Goal: Information Seeking & Learning: Learn about a topic

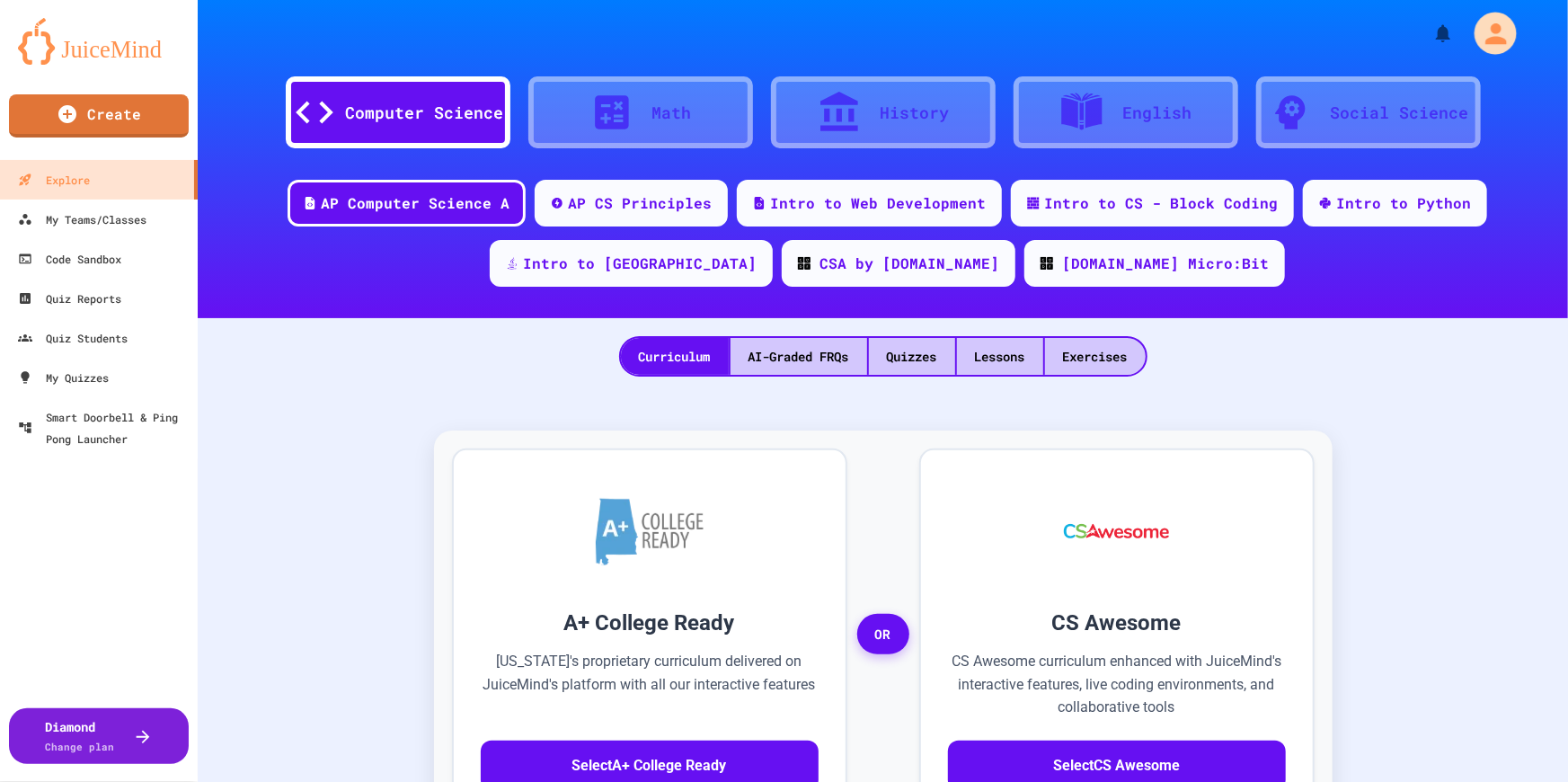
click at [1487, 36] on icon "My Account" at bounding box center [1496, 33] width 21 height 21
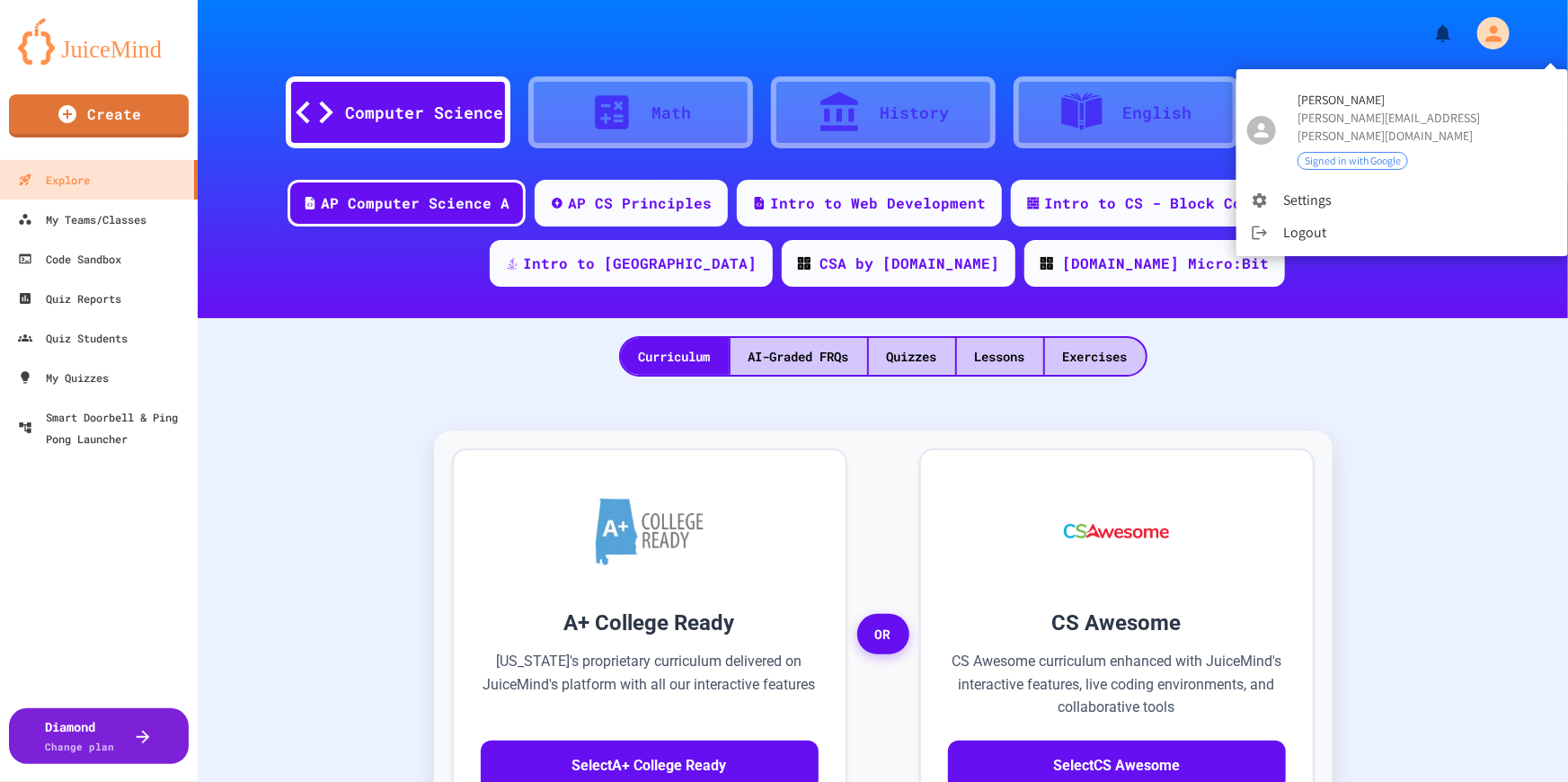
click at [1301, 189] on li "Settings" at bounding box center [1403, 200] width 332 height 32
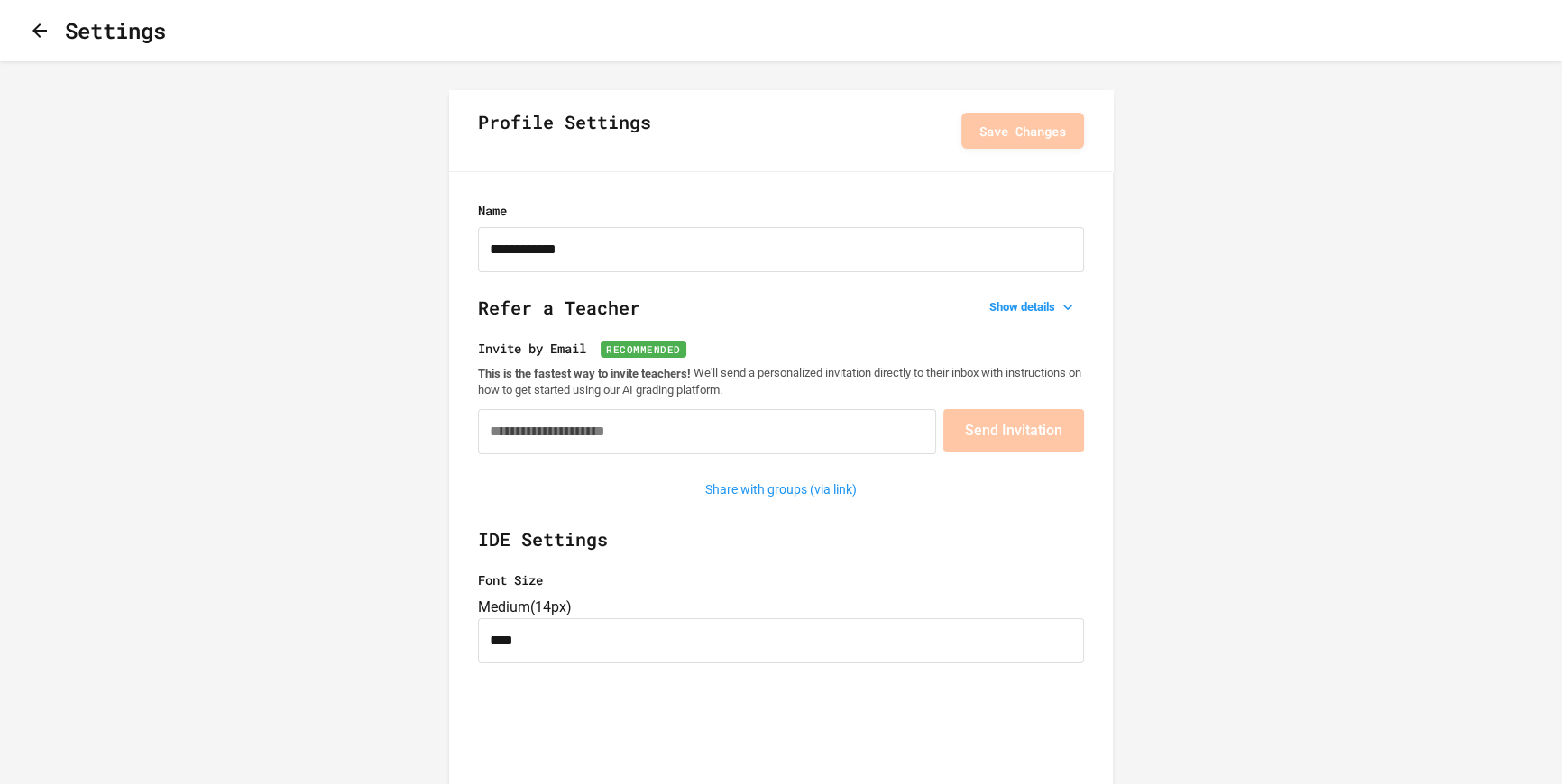
click at [50, 35] on button "button" at bounding box center [39, 31] width 22 height 23
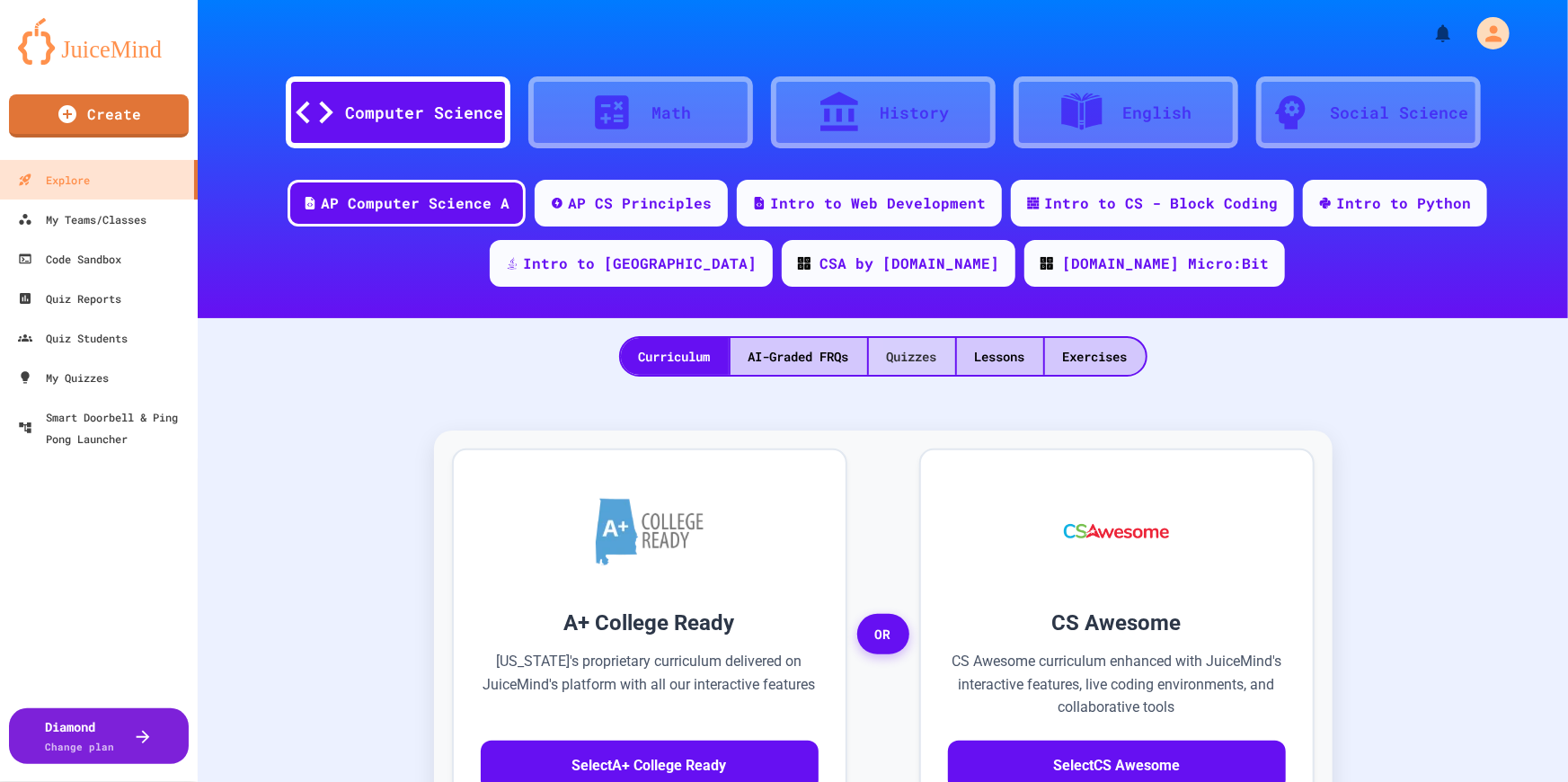
click at [926, 359] on div "Quizzes" at bounding box center [912, 356] width 86 height 37
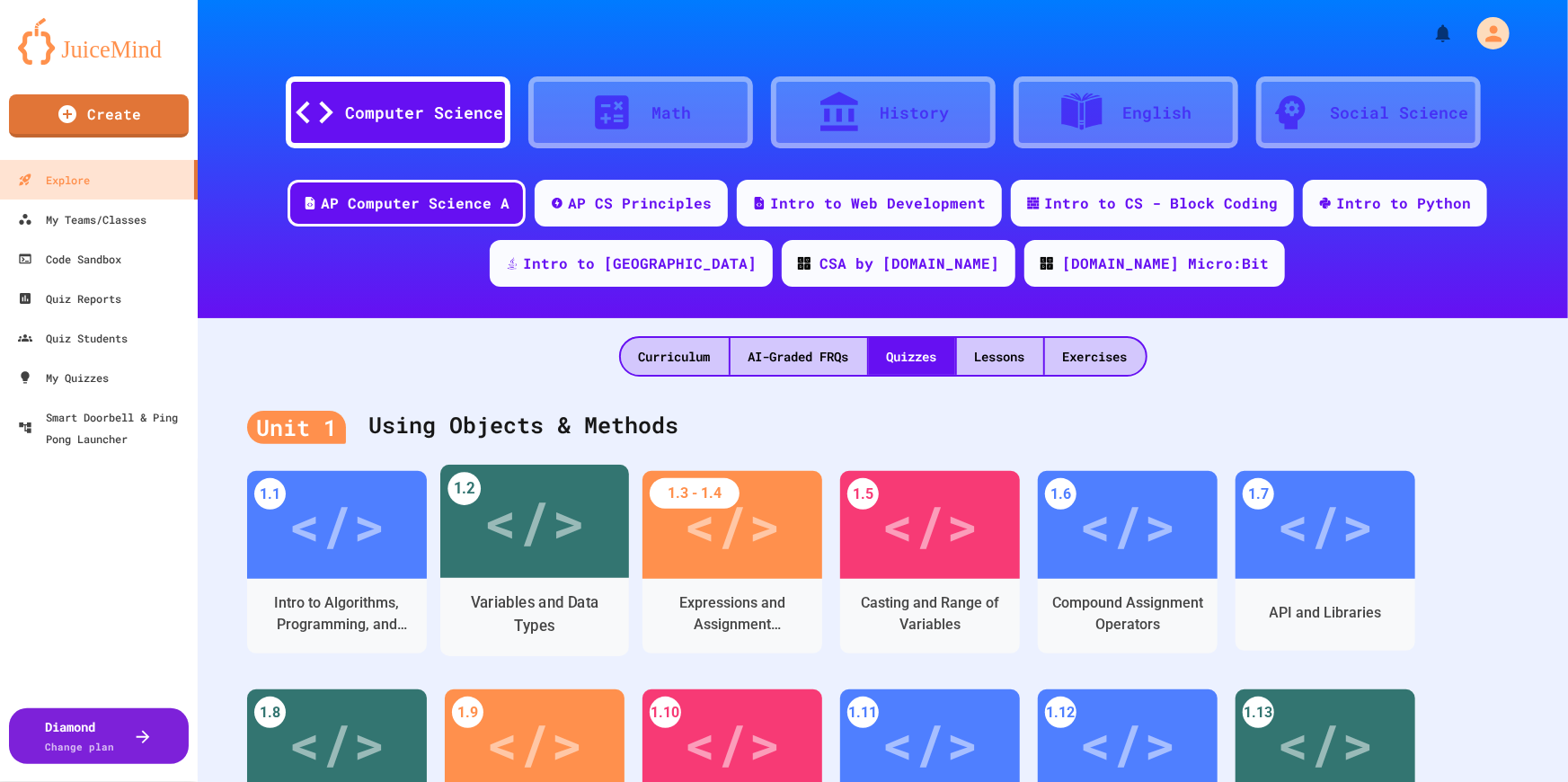
click at [540, 573] on div "</>" at bounding box center [534, 521] width 189 height 113
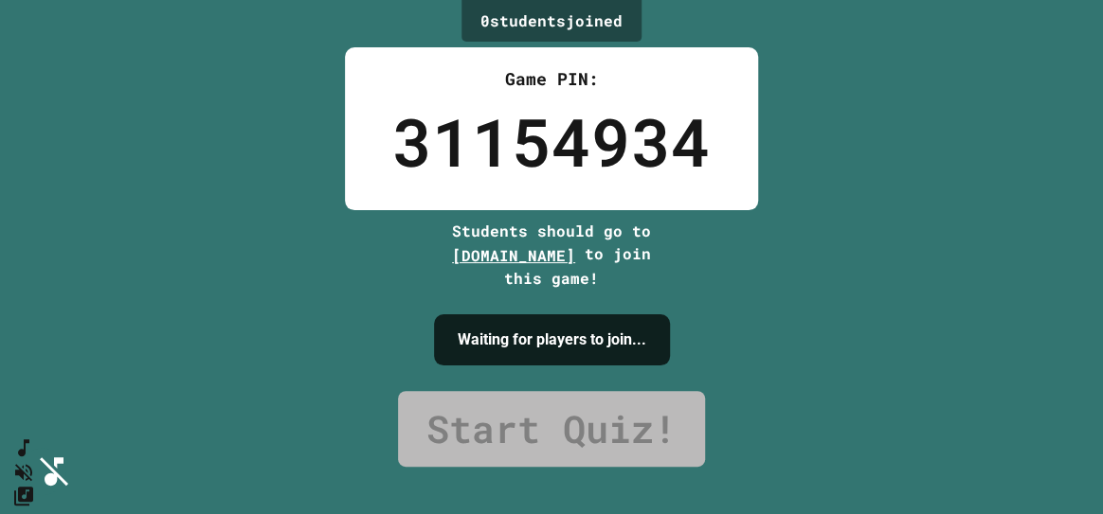
click at [18, 458] on button "SpeedDial basic example" at bounding box center [20, 443] width 27 height 28
click at [34, 459] on icon "Mute music" at bounding box center [20, 472] width 27 height 27
click at [27, 455] on icon "SpeedDial basic example" at bounding box center [19, 444] width 13 height 21
click at [34, 446] on button "SpeedDial basic example" at bounding box center [20, 443] width 27 height 28
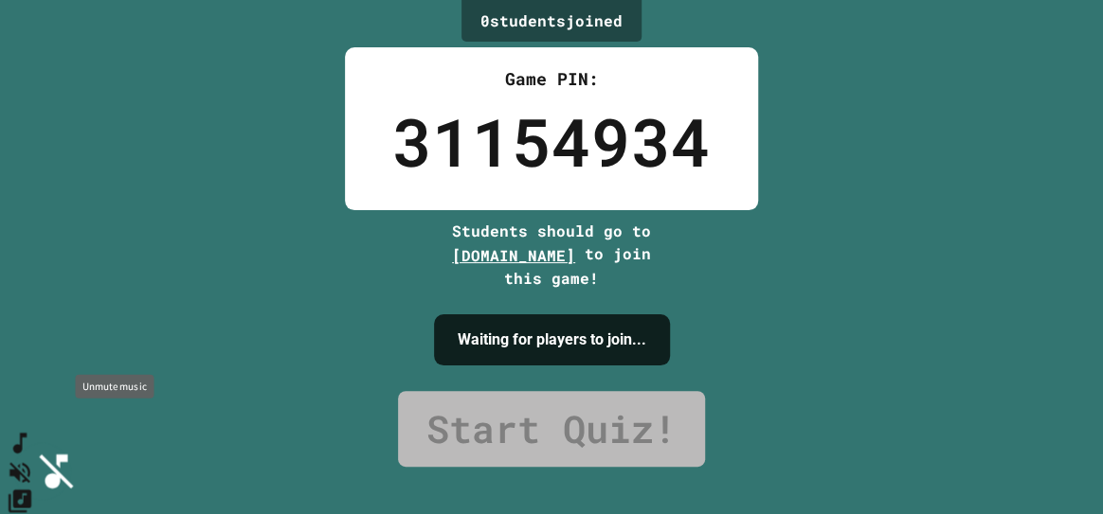
click at [34, 459] on icon "Unmute music" at bounding box center [20, 472] width 27 height 27
click at [34, 487] on icon "Change Music" at bounding box center [20, 500] width 27 height 27
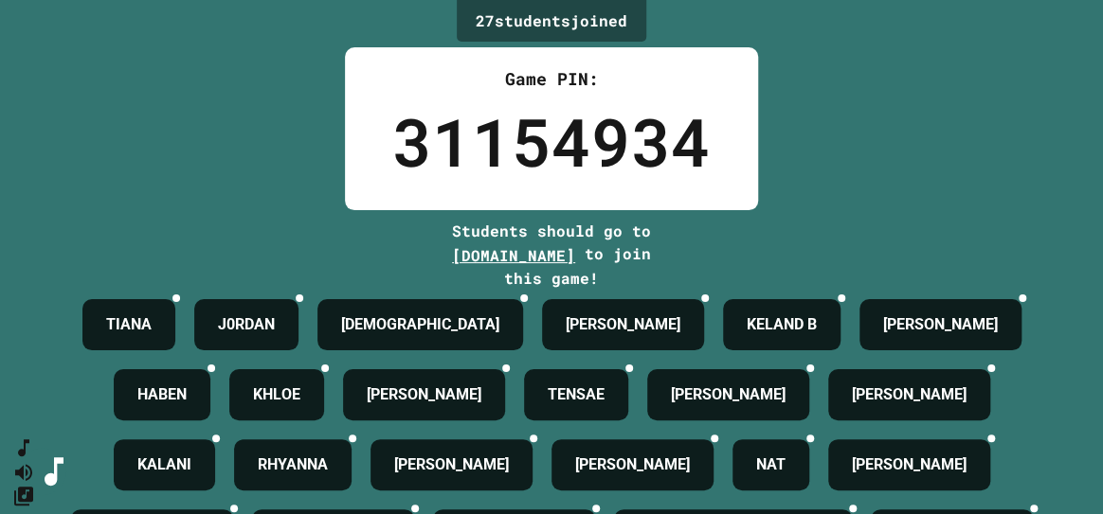
click at [991, 158] on div "27 student s joined Game PIN: 31154934 Students should go to play.juicemind.com…" at bounding box center [551, 257] width 1103 height 514
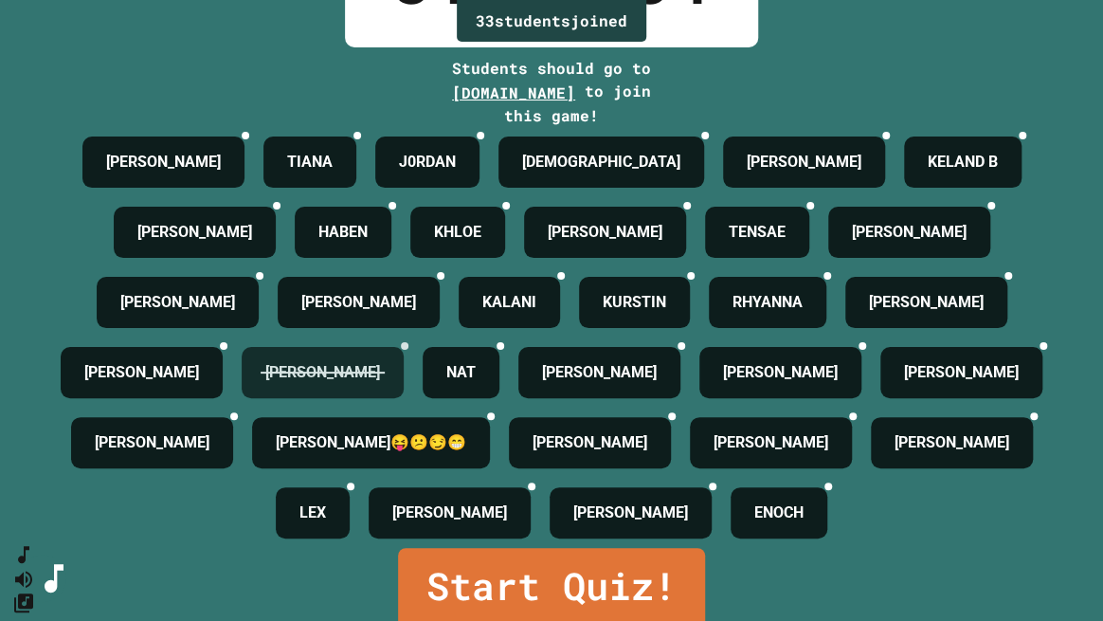
scroll to position [370, 0]
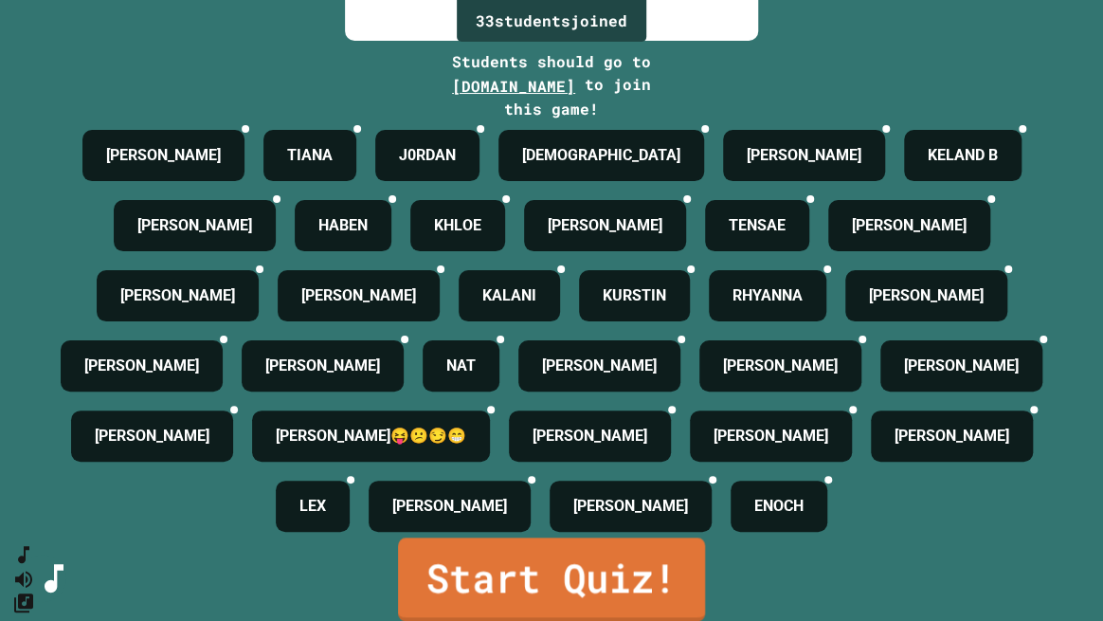
click at [590, 566] on link "Start Quiz!" at bounding box center [551, 578] width 307 height 83
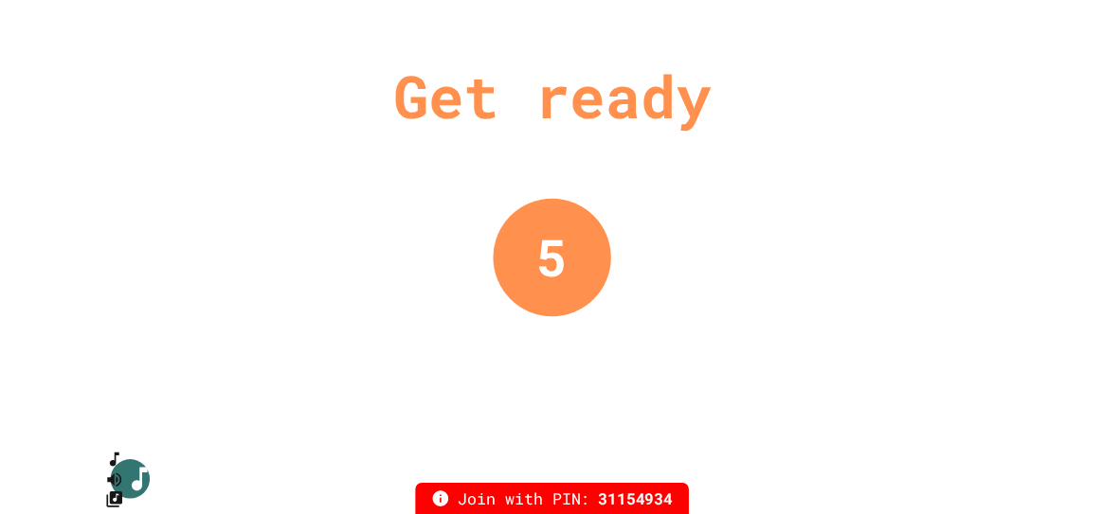
scroll to position [0, 0]
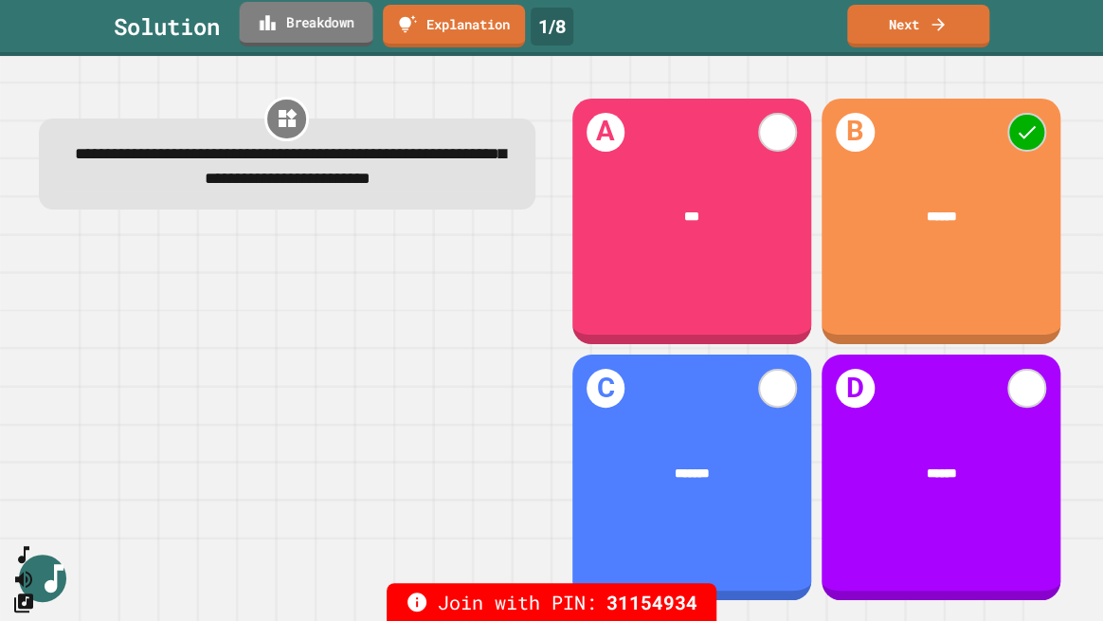
click at [318, 21] on link "Breakdown" at bounding box center [307, 24] width 134 height 45
click at [933, 24] on icon at bounding box center [937, 22] width 18 height 20
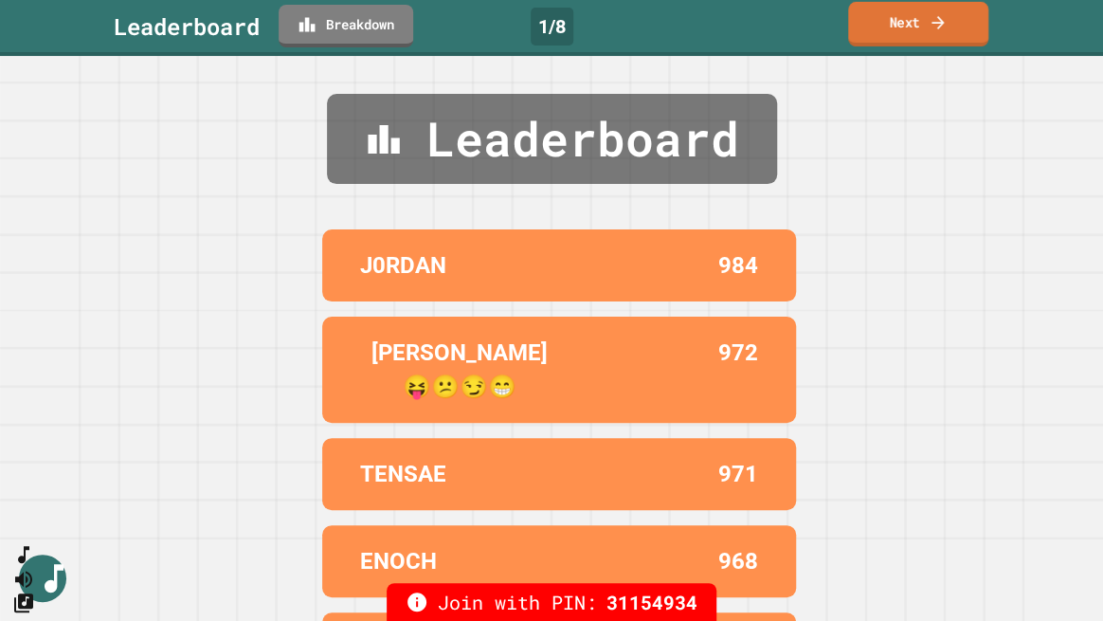
click at [927, 26] on link "Next" at bounding box center [918, 24] width 140 height 45
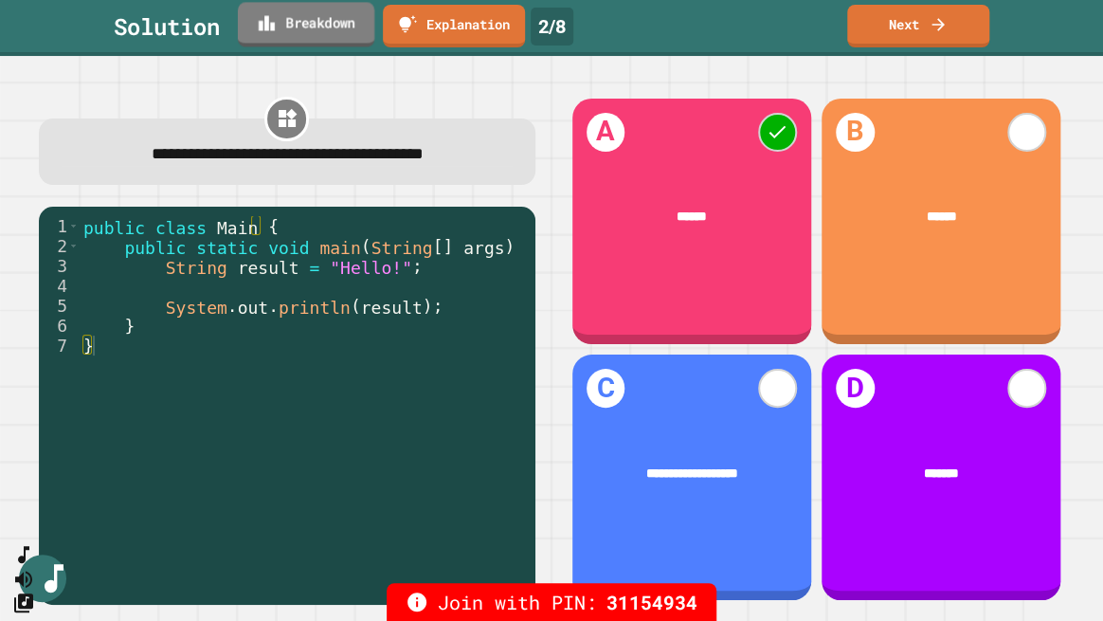
click at [319, 32] on link "Breakdown" at bounding box center [306, 24] width 136 height 45
click at [923, 17] on link "Next" at bounding box center [917, 24] width 141 height 45
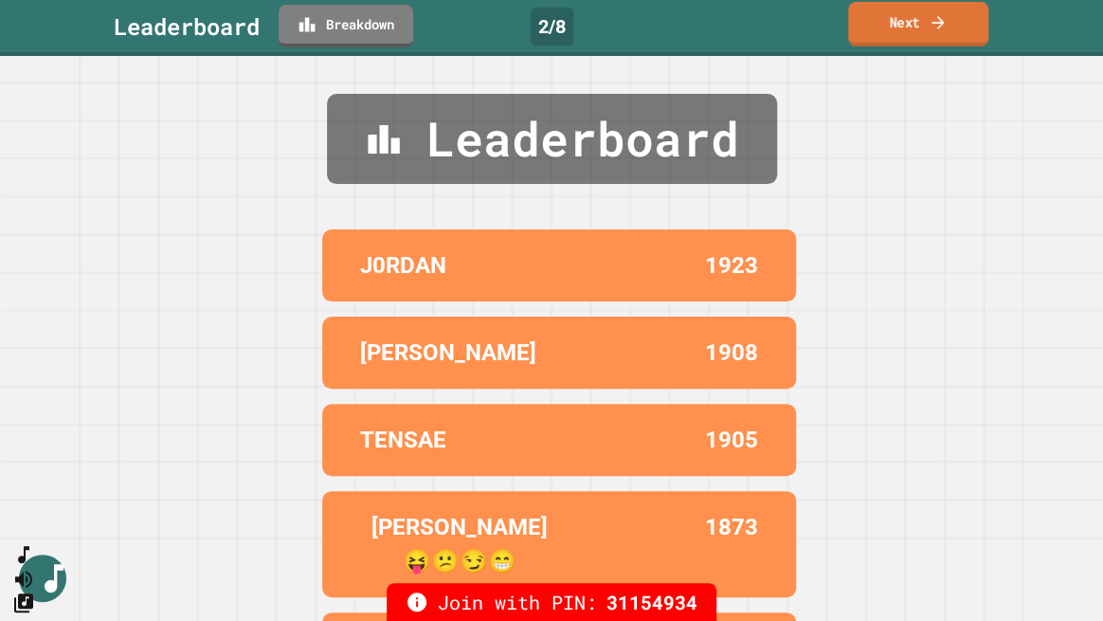
click at [908, 18] on link "Next" at bounding box center [918, 24] width 140 height 45
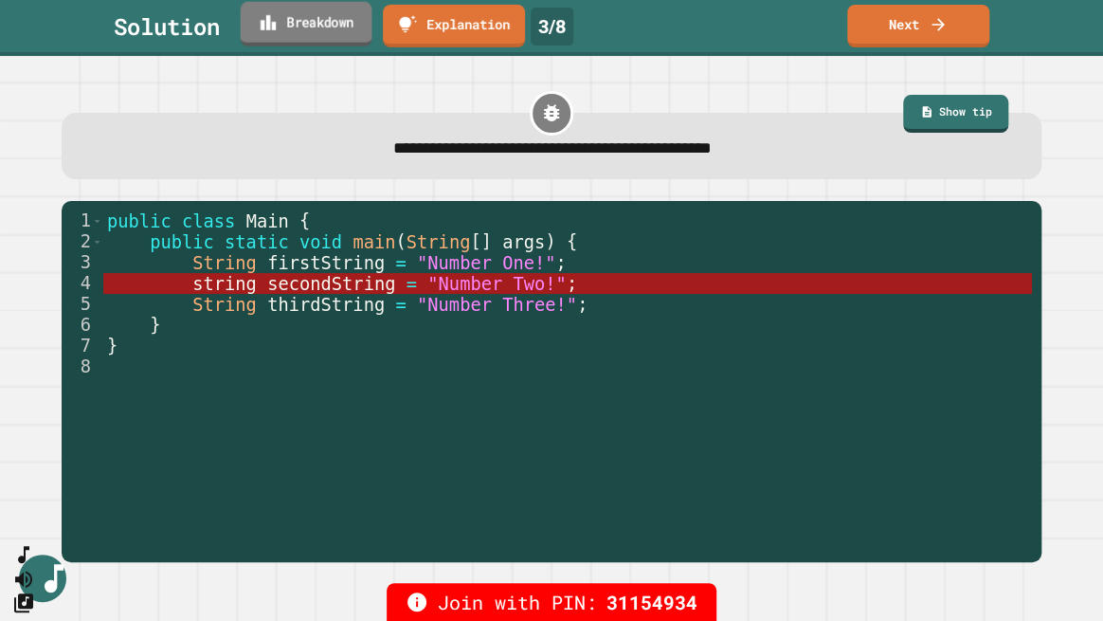
click at [326, 30] on link "Breakdown" at bounding box center [307, 24] width 132 height 45
click at [892, 36] on link "Next" at bounding box center [918, 24] width 140 height 45
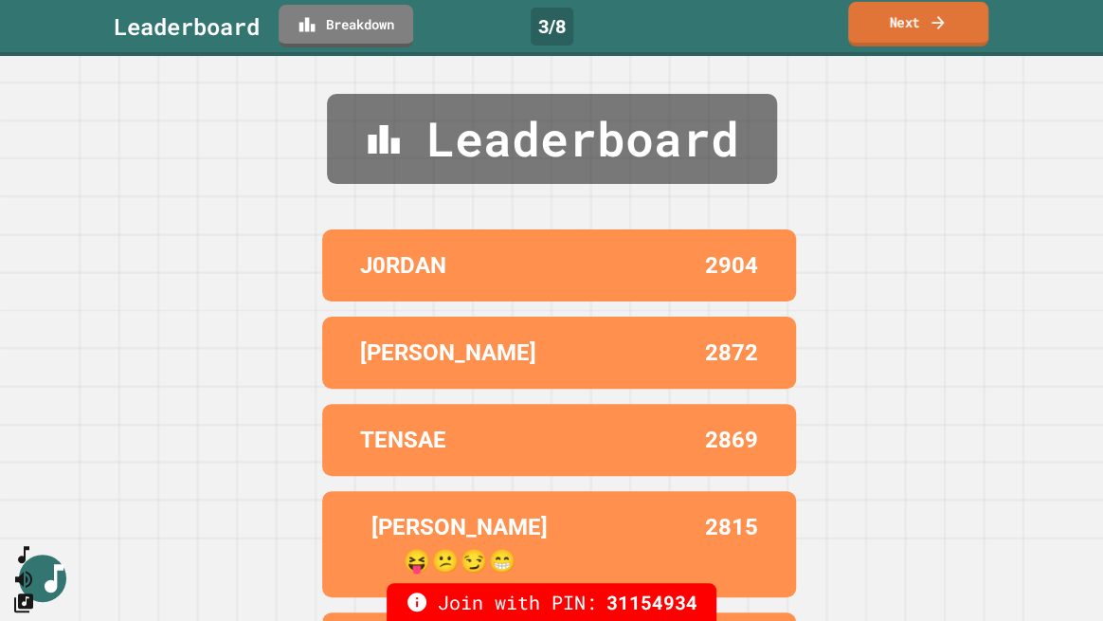
click at [928, 19] on icon at bounding box center [937, 22] width 19 height 20
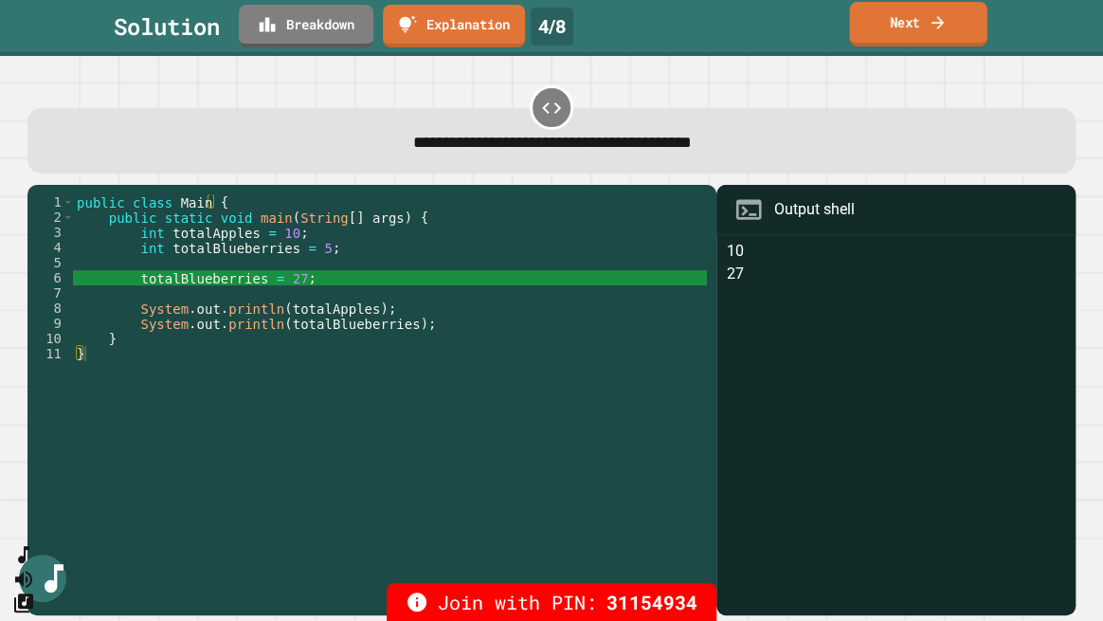
click at [910, 27] on link "Next" at bounding box center [917, 24] width 137 height 45
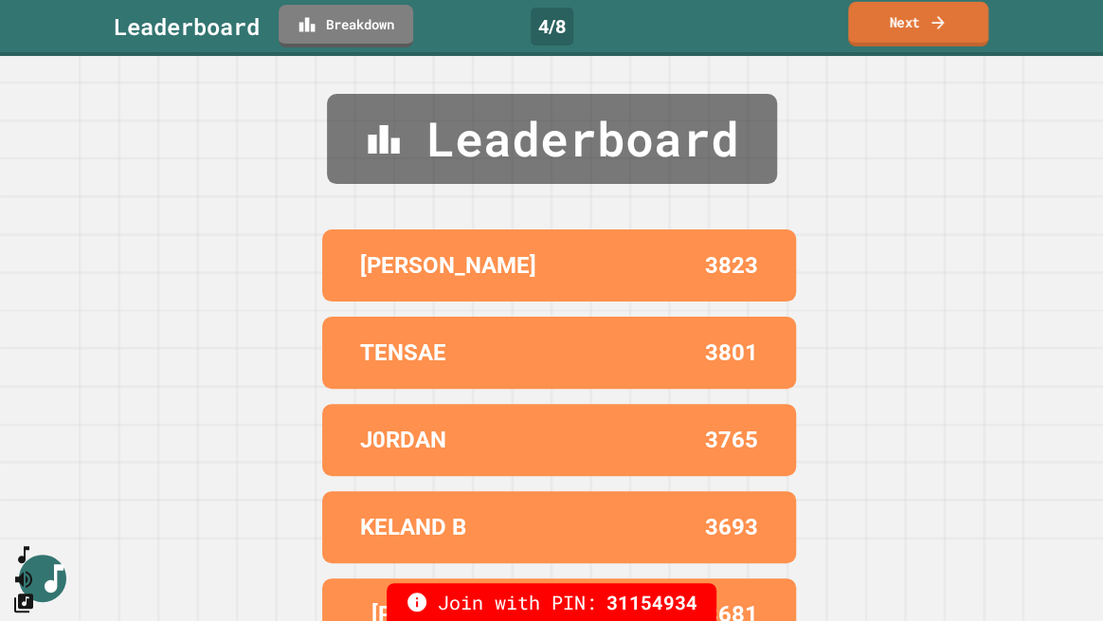
click at [921, 31] on link "Next" at bounding box center [918, 24] width 140 height 45
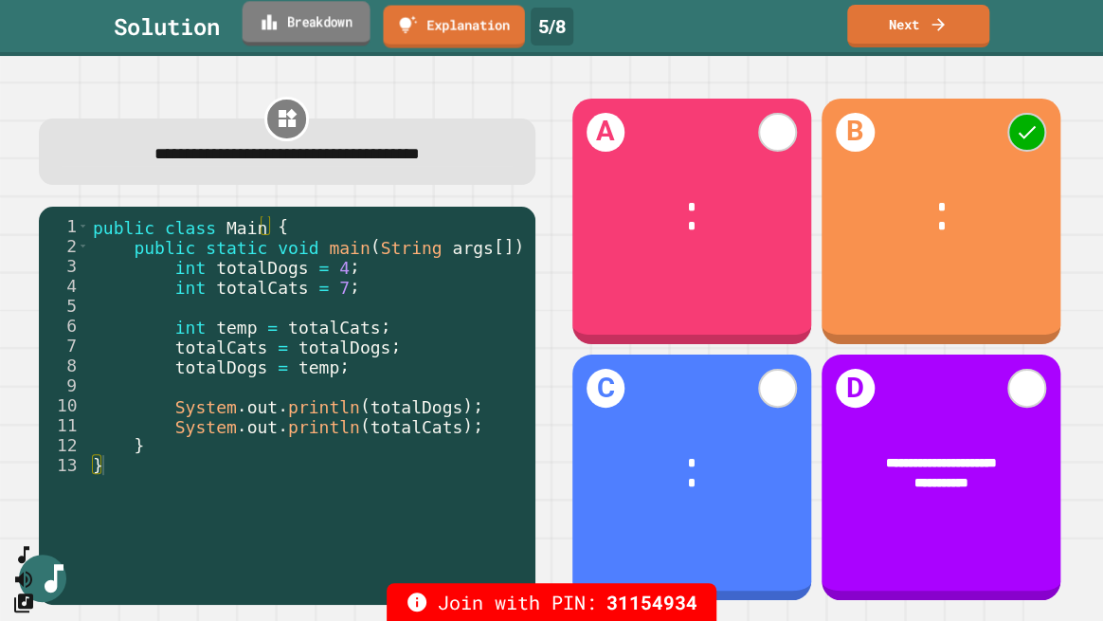
click at [343, 19] on link "Breakdown" at bounding box center [307, 23] width 128 height 45
click at [296, 27] on link "Breakdown" at bounding box center [306, 24] width 136 height 45
click at [909, 19] on link "Next" at bounding box center [918, 24] width 140 height 45
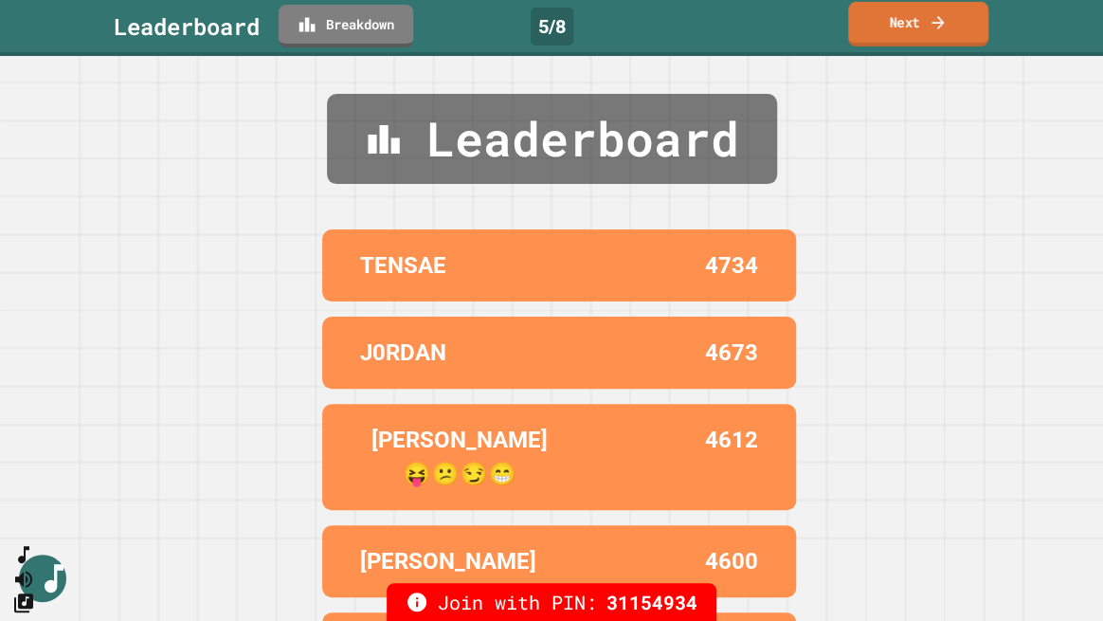
click at [926, 27] on link "Next" at bounding box center [918, 24] width 140 height 45
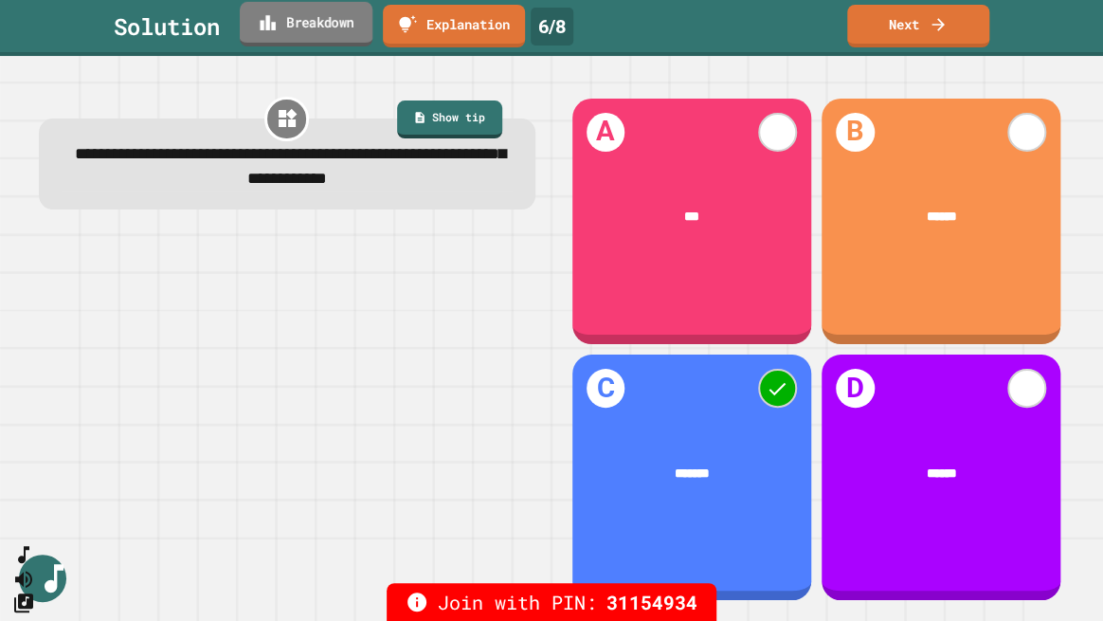
click at [306, 26] on link "Breakdown" at bounding box center [306, 24] width 133 height 45
click at [944, 27] on icon at bounding box center [937, 22] width 19 height 20
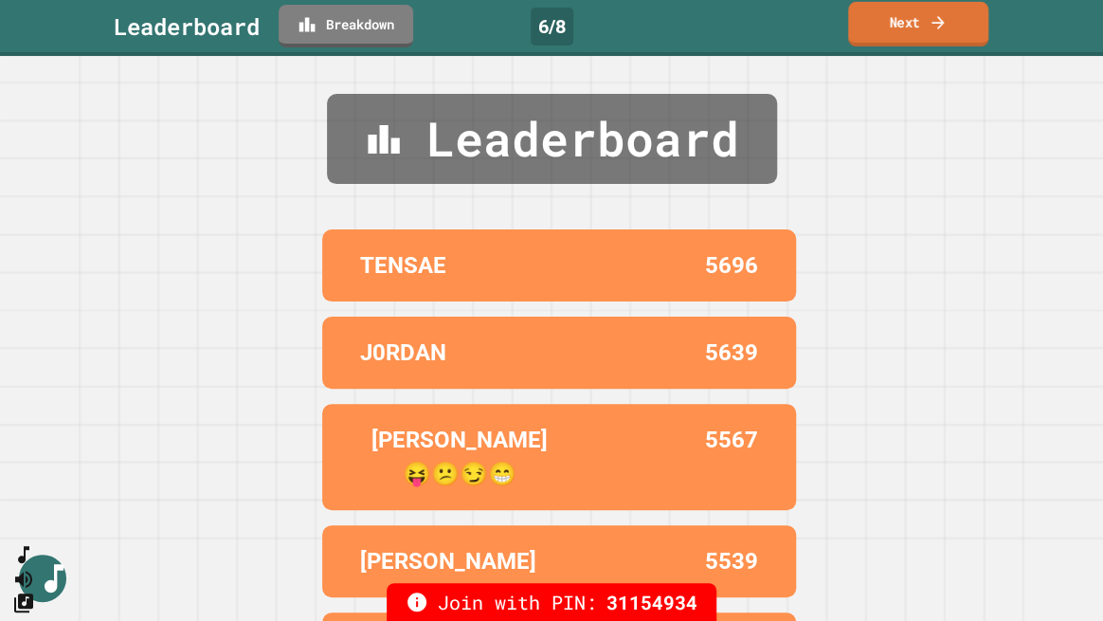
click at [908, 27] on link "Next" at bounding box center [918, 24] width 140 height 45
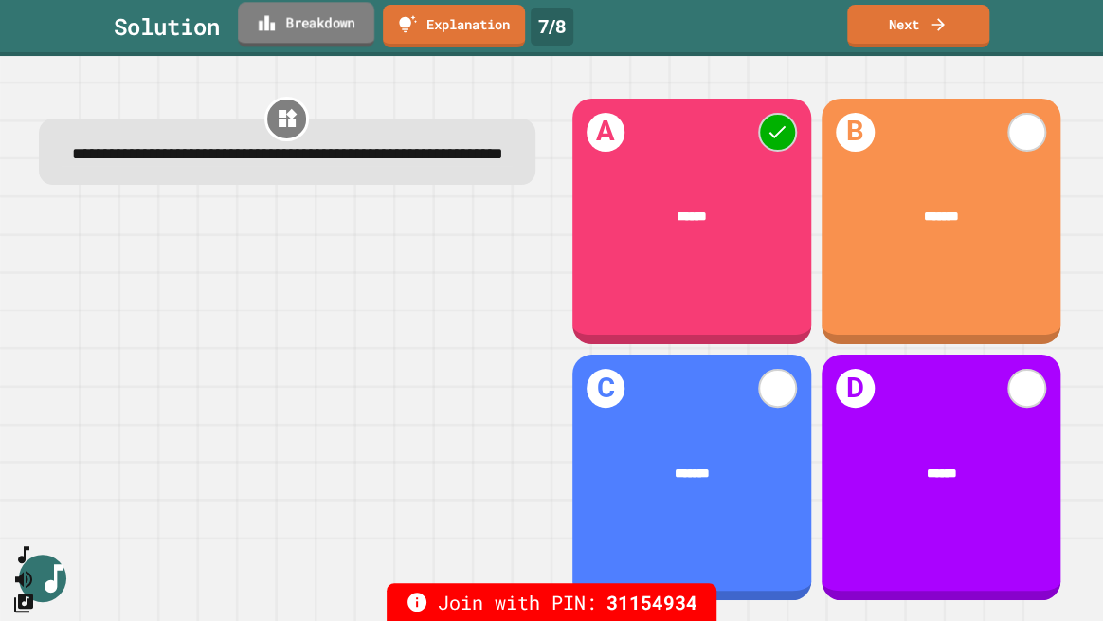
click at [330, 30] on link "Breakdown" at bounding box center [306, 24] width 136 height 45
click at [928, 28] on icon at bounding box center [937, 22] width 19 height 20
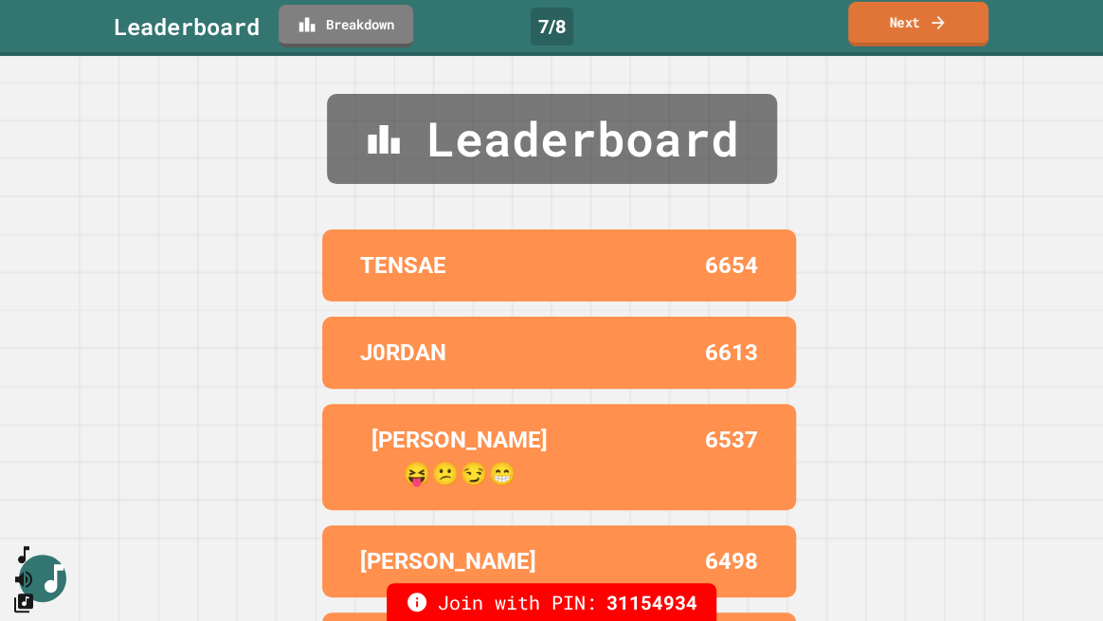
click at [928, 28] on icon at bounding box center [937, 22] width 19 height 20
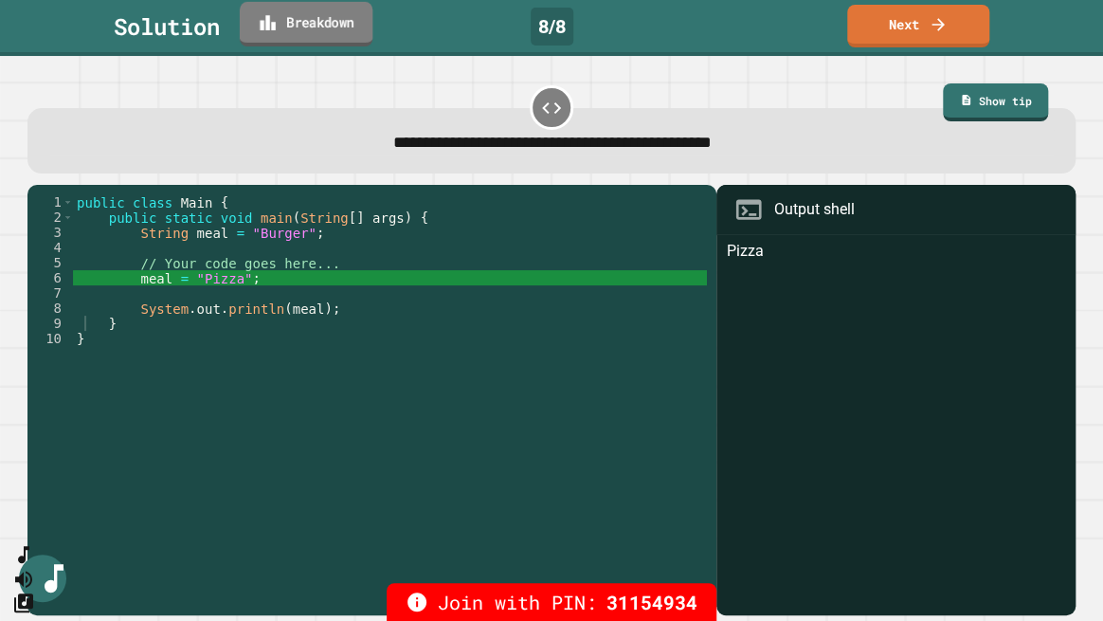
click at [342, 10] on link "Breakdown" at bounding box center [306, 24] width 133 height 45
click at [934, 27] on icon at bounding box center [937, 22] width 19 height 20
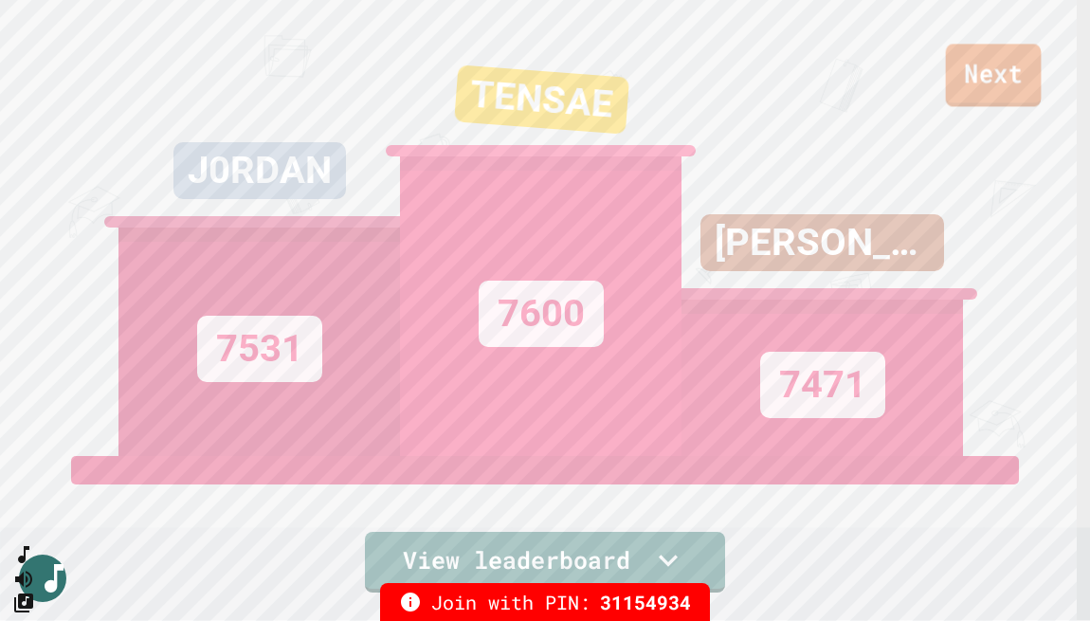
click at [980, 64] on link "Next" at bounding box center [994, 75] width 96 height 63
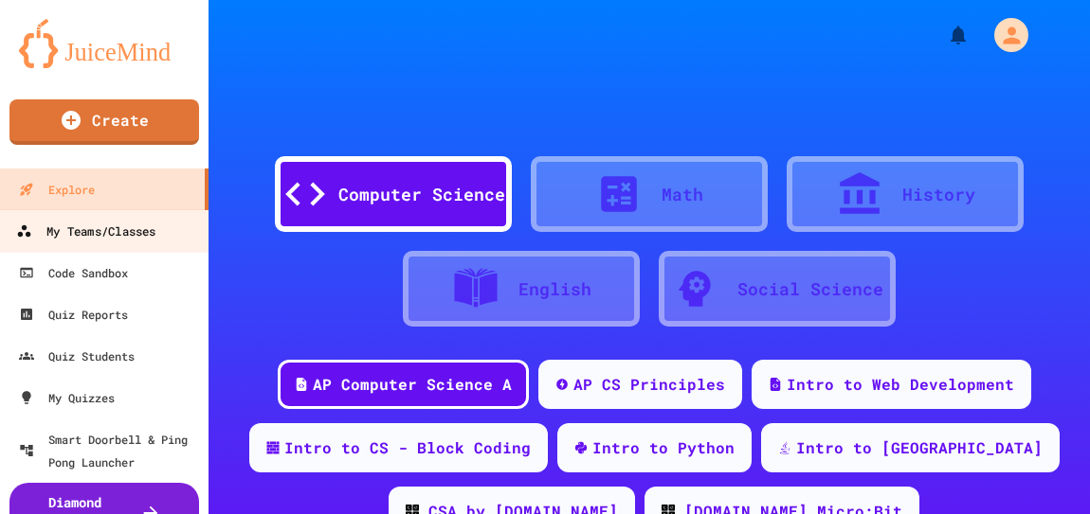
click at [126, 234] on div "My Teams/Classes" at bounding box center [85, 232] width 139 height 24
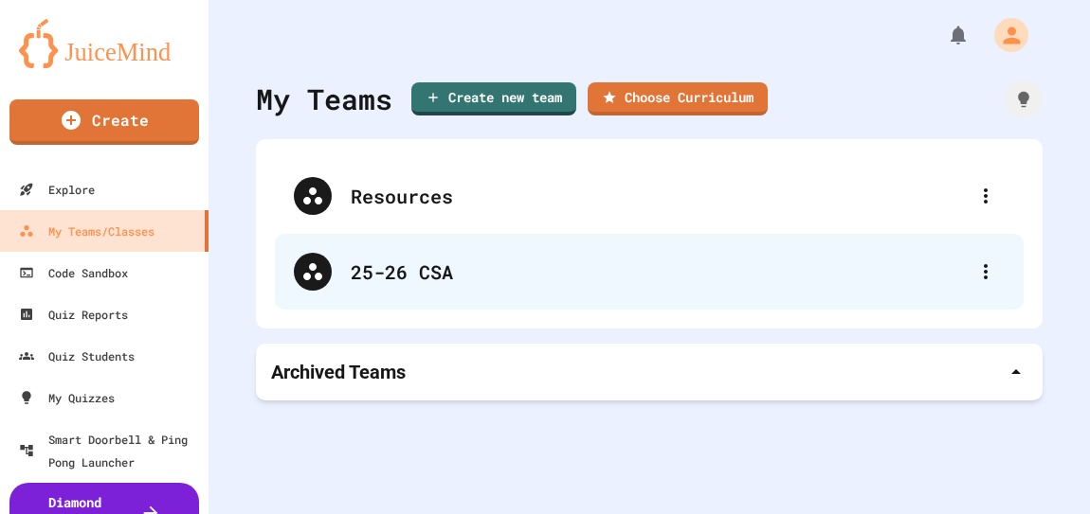
click at [462, 265] on div "25-26 CSA" at bounding box center [659, 272] width 616 height 28
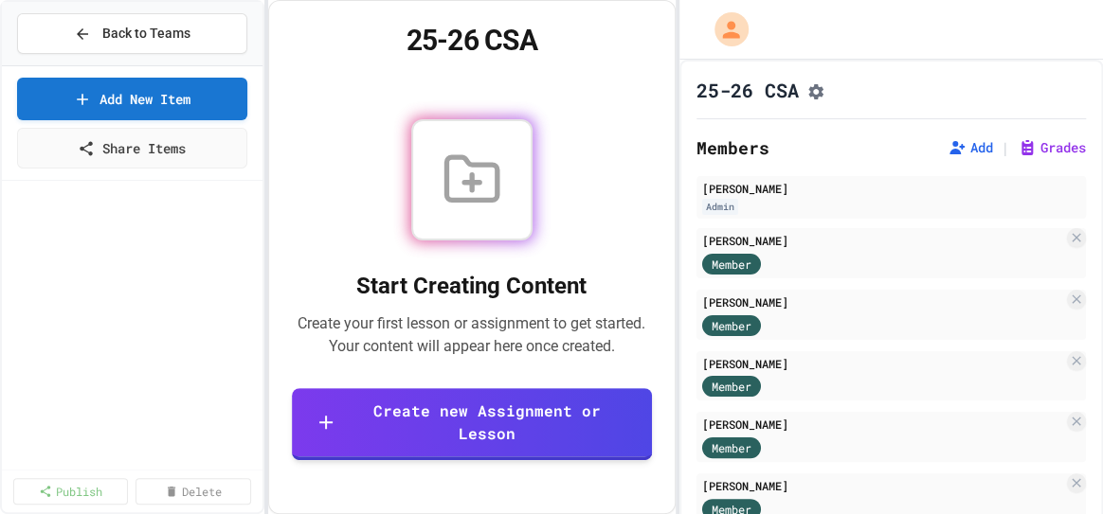
click at [673, 164] on div "Back to Teams Add New Item Share Items Publish Delete 25-26 CSA Start Creating …" at bounding box center [551, 257] width 1103 height 514
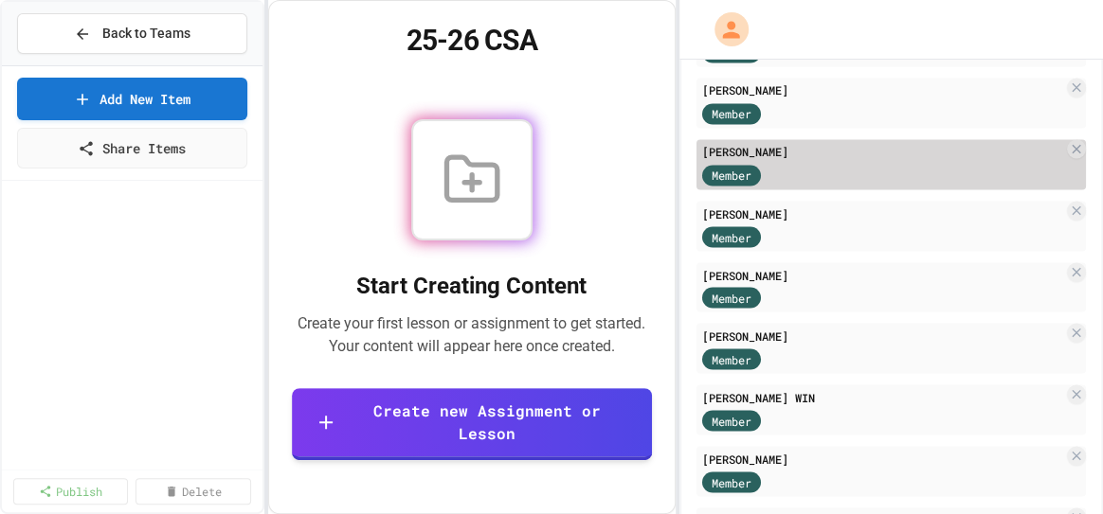
scroll to position [1449, 0]
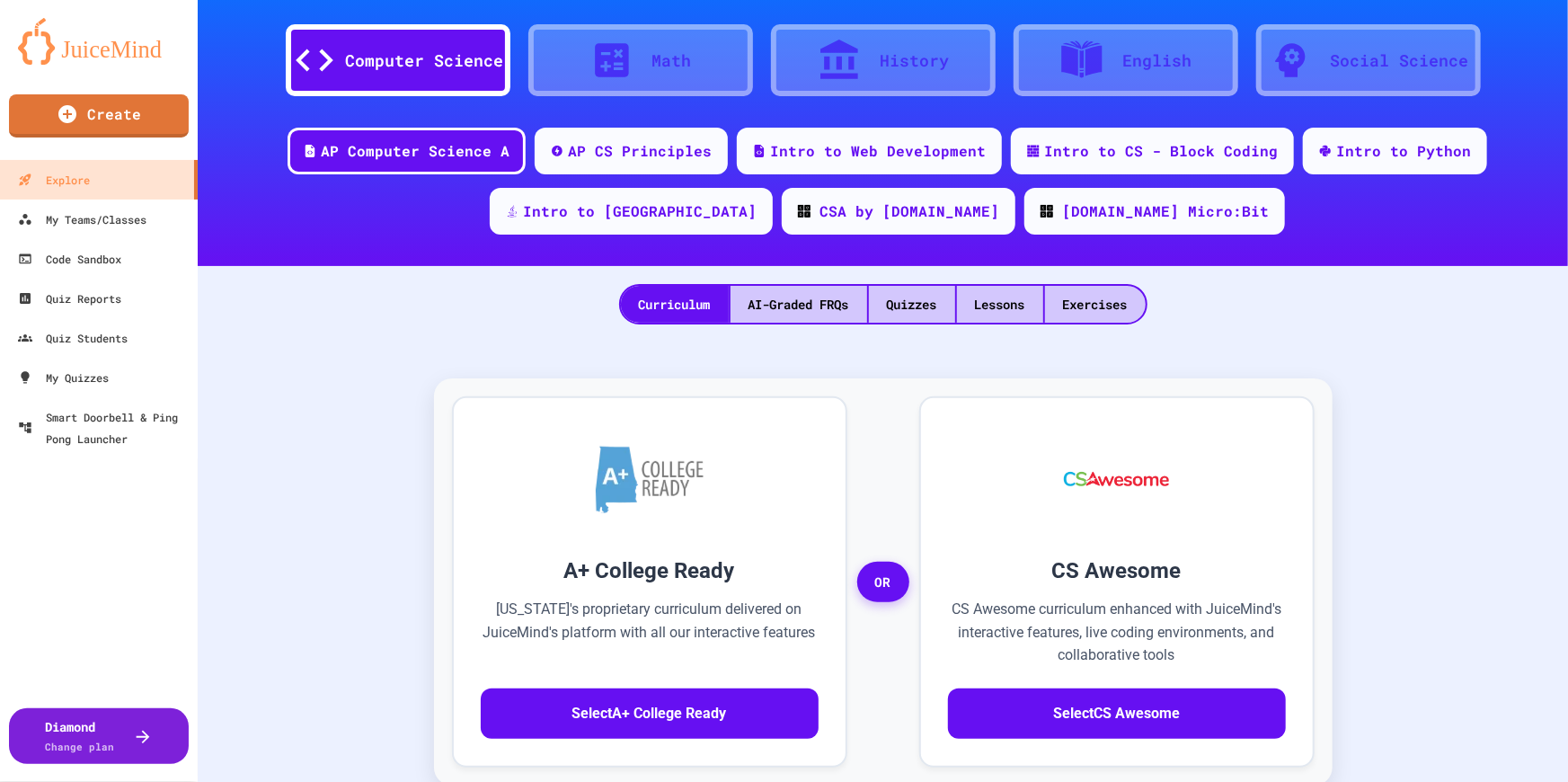
scroll to position [81, 0]
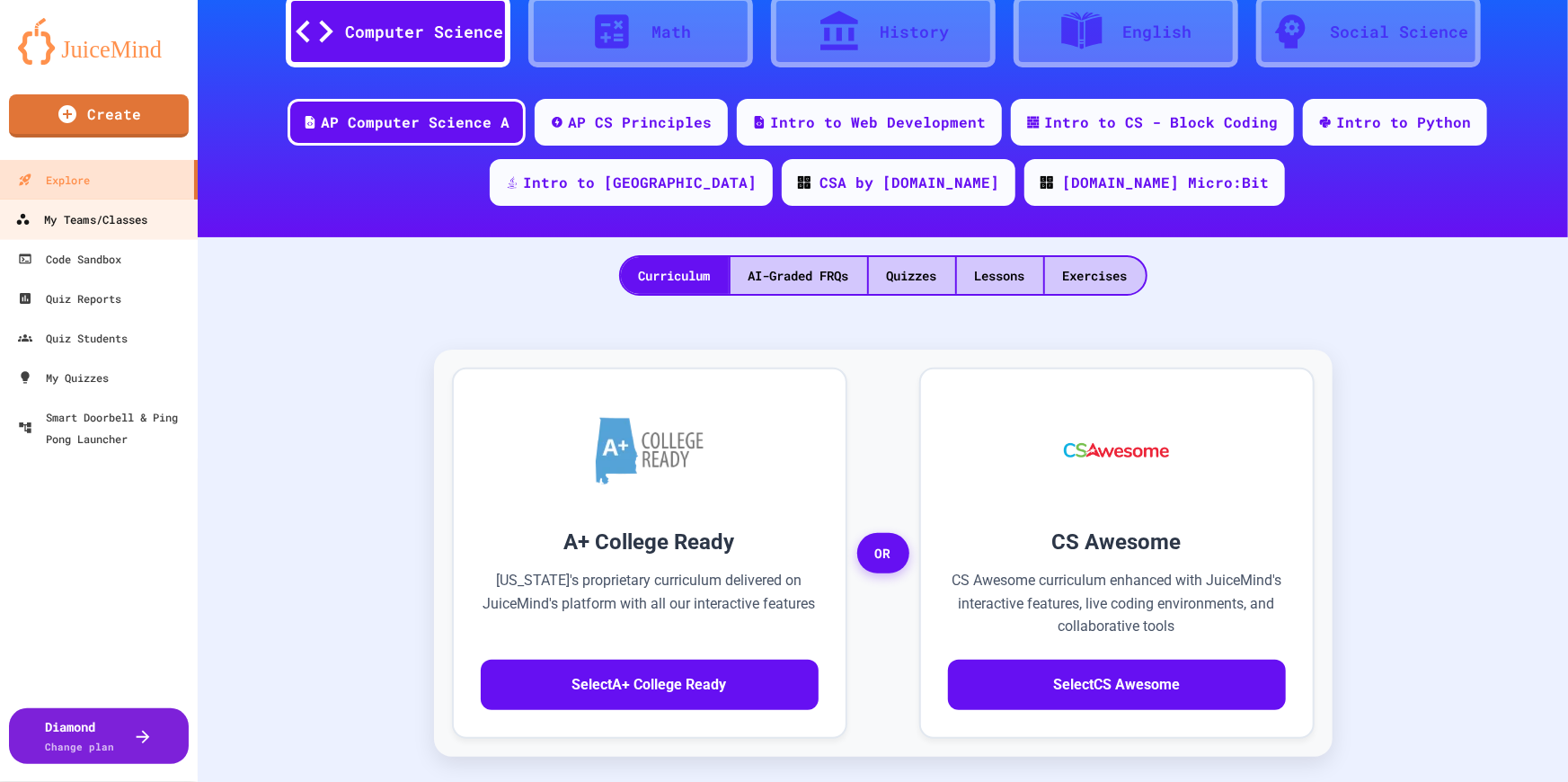
click at [119, 231] on link "My Teams/Classes" at bounding box center [99, 218] width 204 height 41
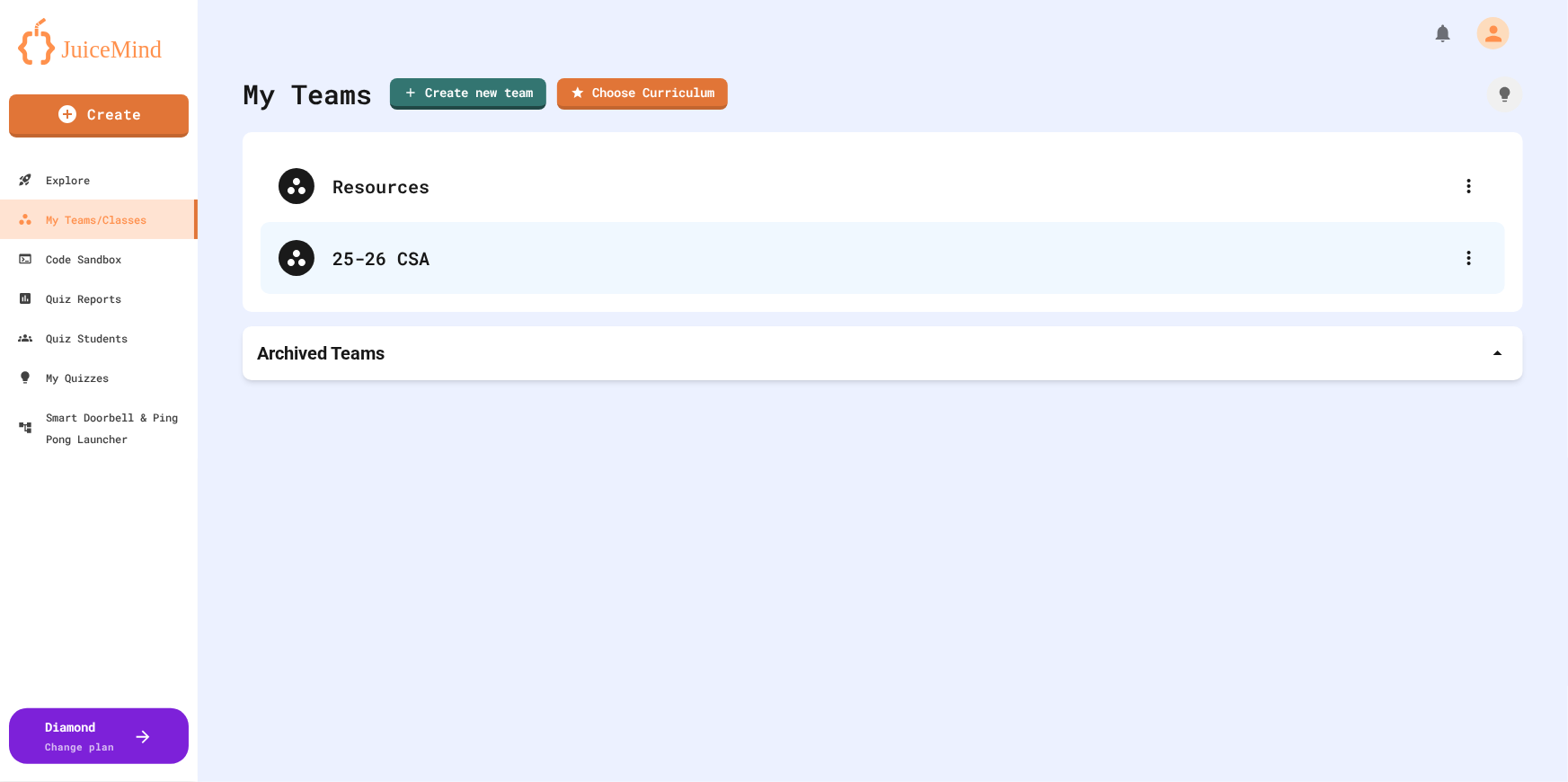
click at [470, 270] on div "25-26 CSA" at bounding box center [893, 258] width 1119 height 27
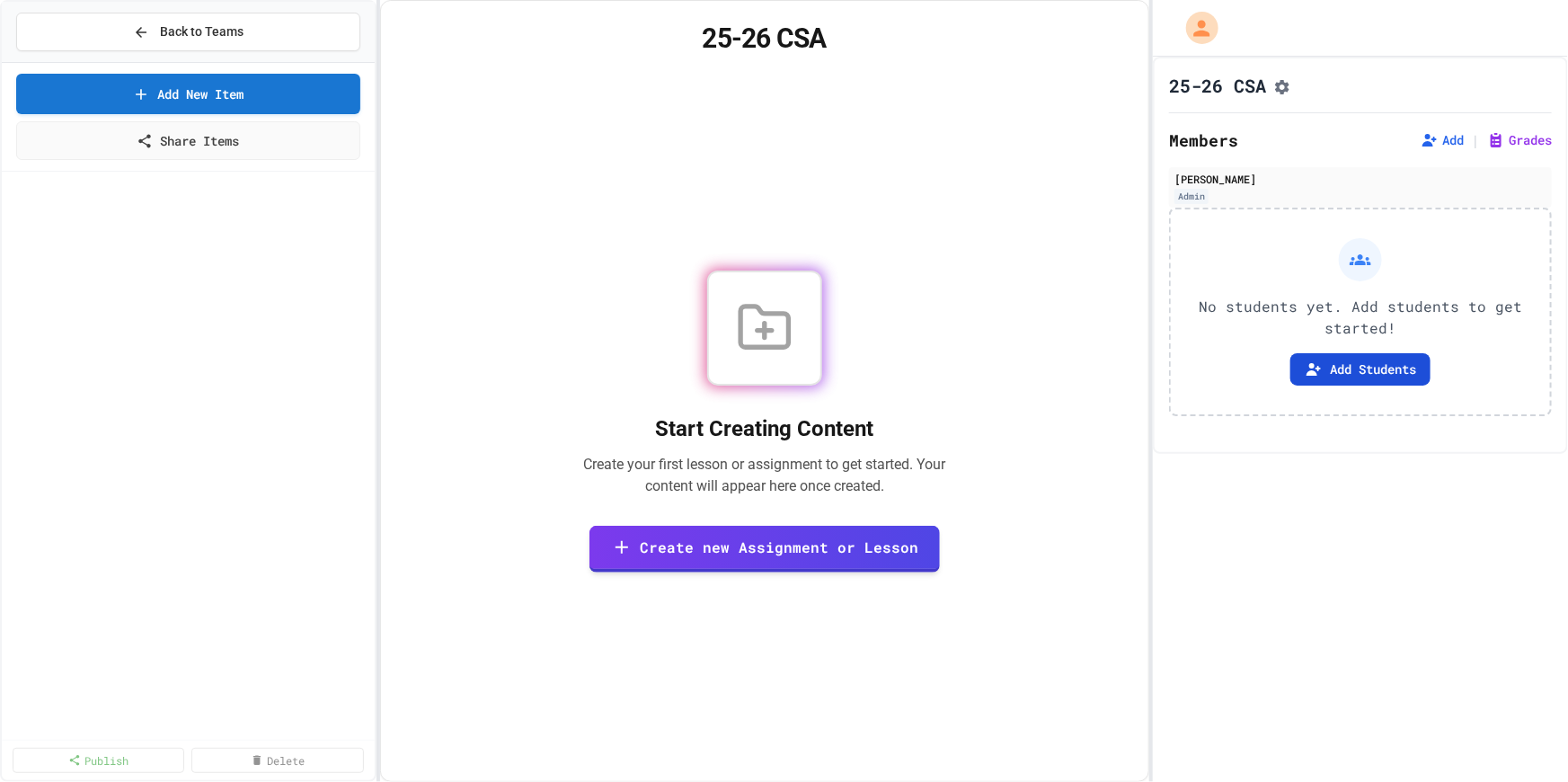
click at [1370, 365] on button "Add Students" at bounding box center [1360, 369] width 140 height 32
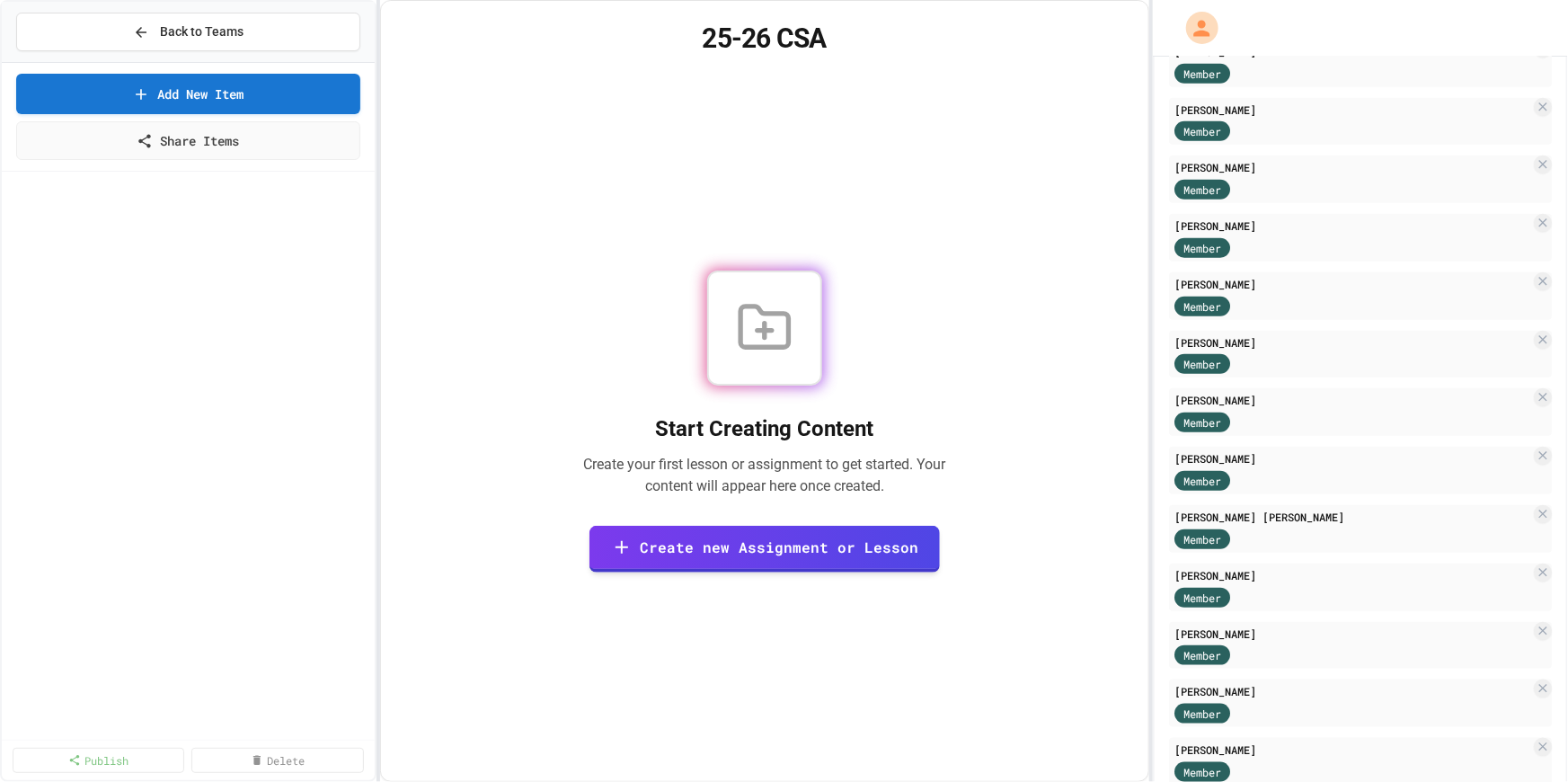
scroll to position [1080, 0]
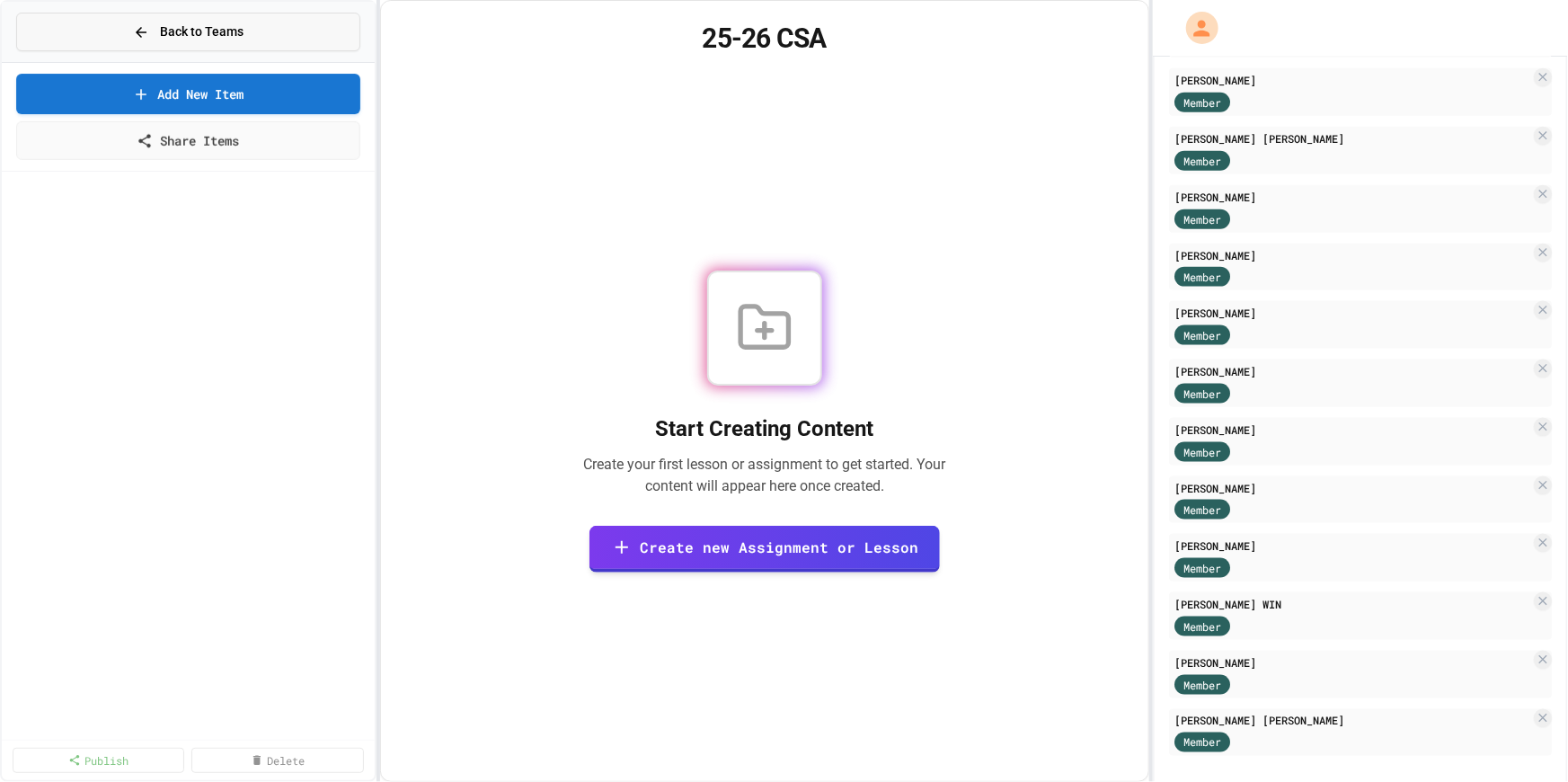
click at [210, 28] on span "Back to Teams" at bounding box center [202, 32] width 83 height 19
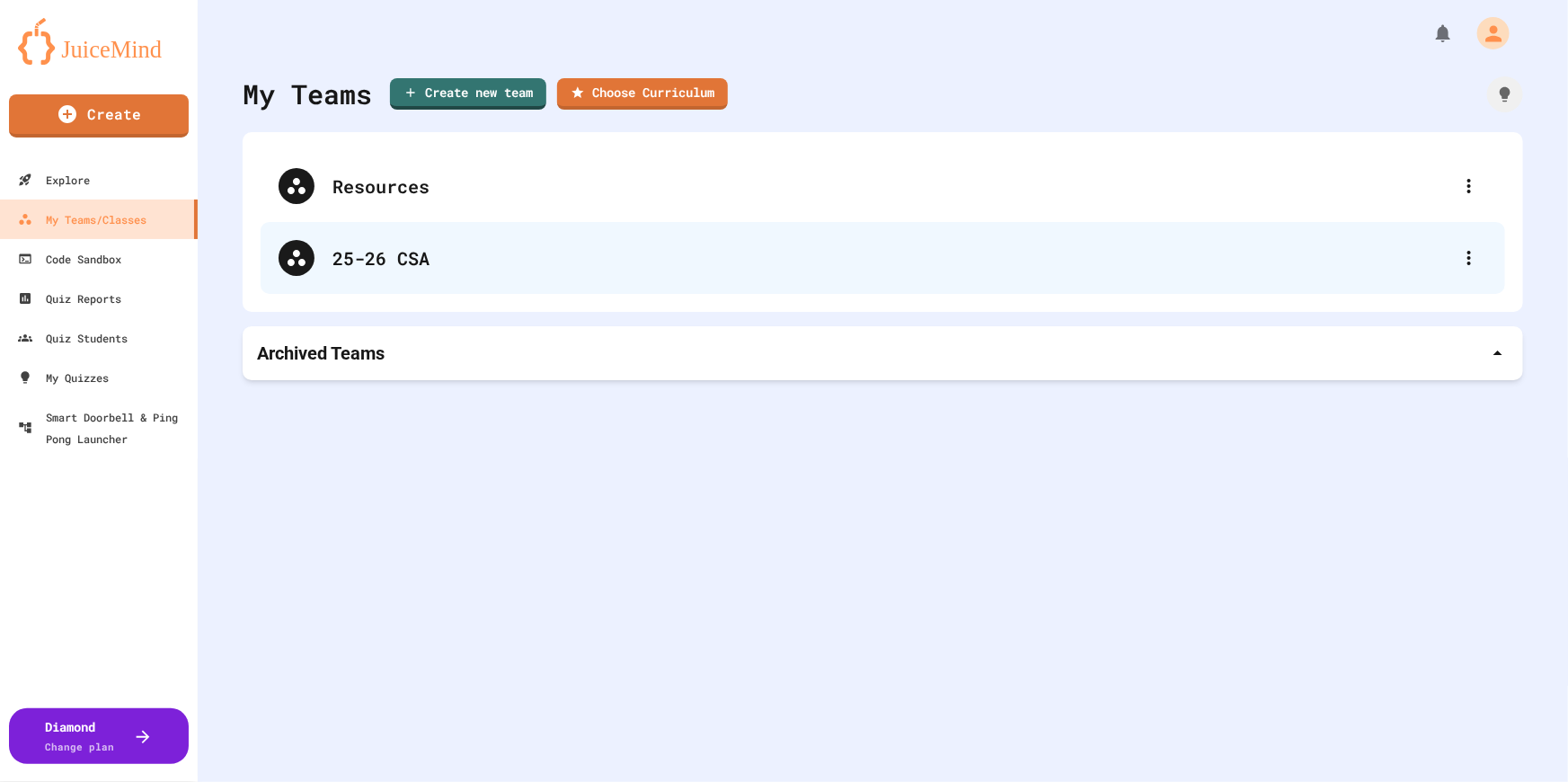
click at [401, 258] on div "25-26 CSA" at bounding box center [893, 258] width 1119 height 27
